Goal: Task Accomplishment & Management: Manage account settings

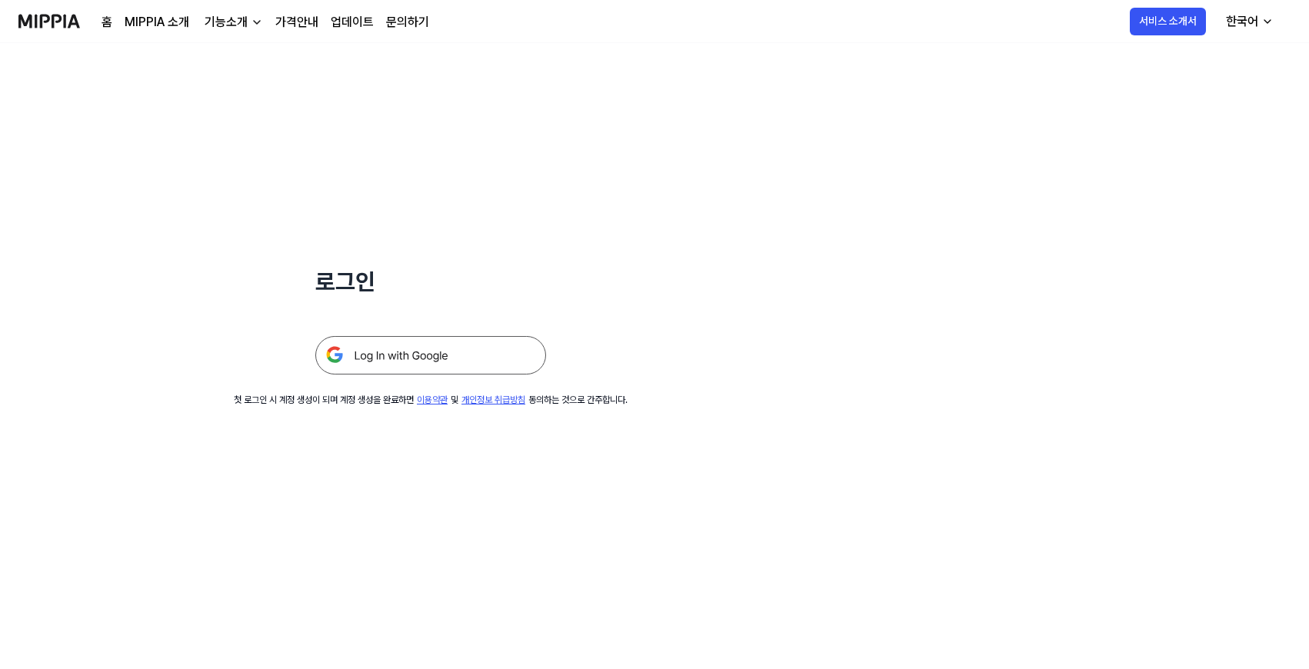
click at [235, 24] on div "기능소개" at bounding box center [225, 22] width 49 height 18
drag, startPoint x: 611, startPoint y: 183, endPoint x: 667, endPoint y: 148, distance: 66.3
click at [617, 179] on div "로그인 첫 로그인 시 계정 생성이 되며 계정 생성을 완료하면 이용약관 및 개인정보 취급방침 동의하는 것으로 간주합니다." at bounding box center [430, 225] width 861 height 364
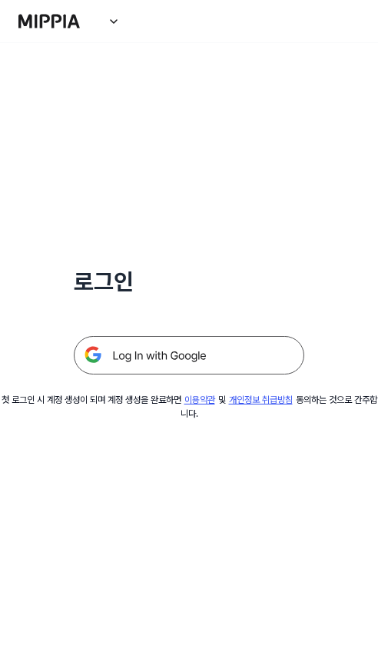
click at [215, 352] on img at bounding box center [189, 355] width 231 height 38
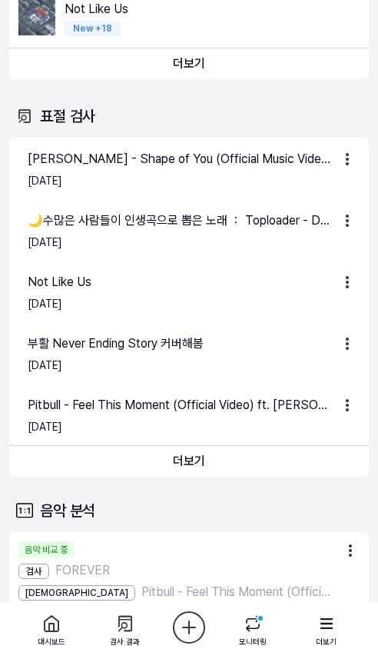
scroll to position [752, 0]
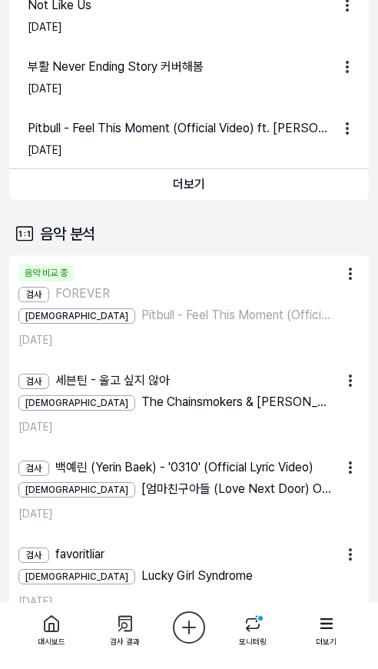
click at [327, 626] on icon at bounding box center [327, 624] width 22 height 22
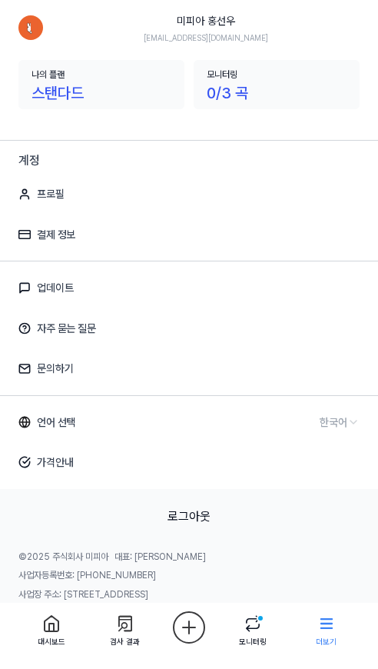
scroll to position [62, 0]
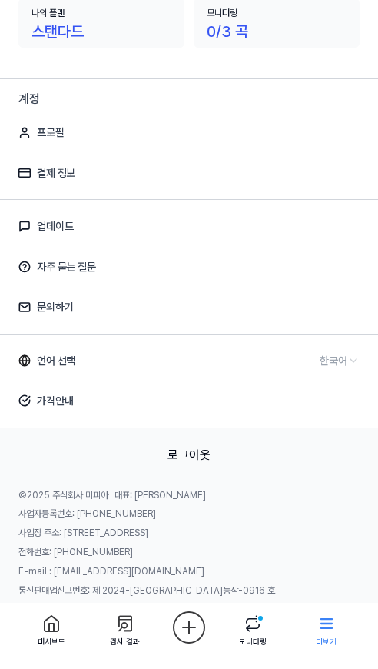
click at [206, 462] on button "로그아웃" at bounding box center [189, 455] width 43 height 18
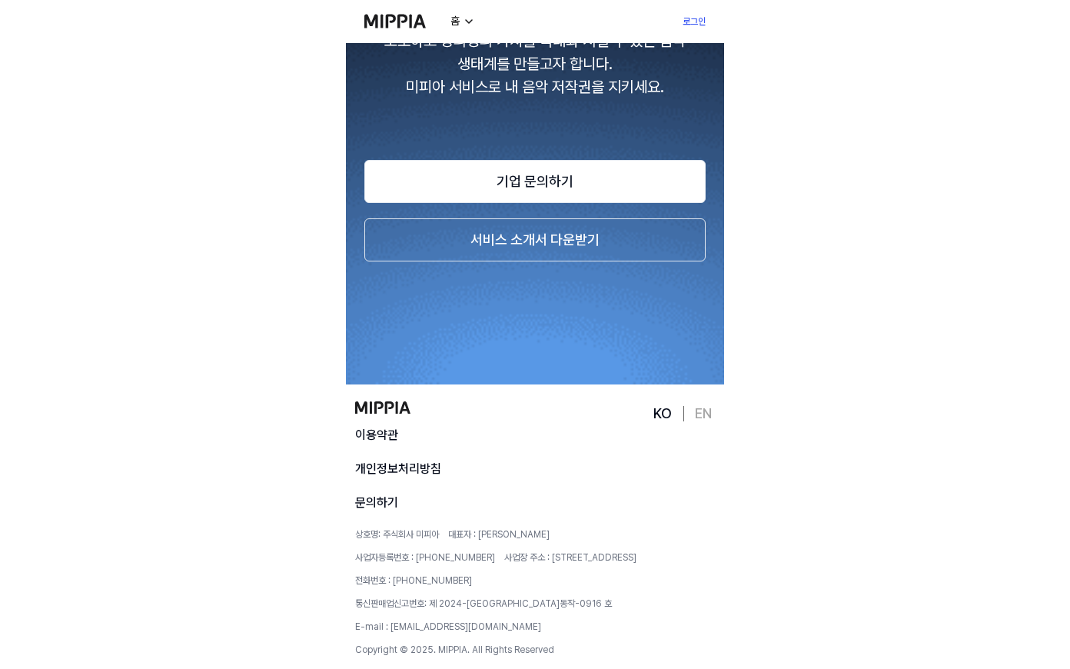
scroll to position [2648, 0]
